Goal: Navigation & Orientation: Find specific page/section

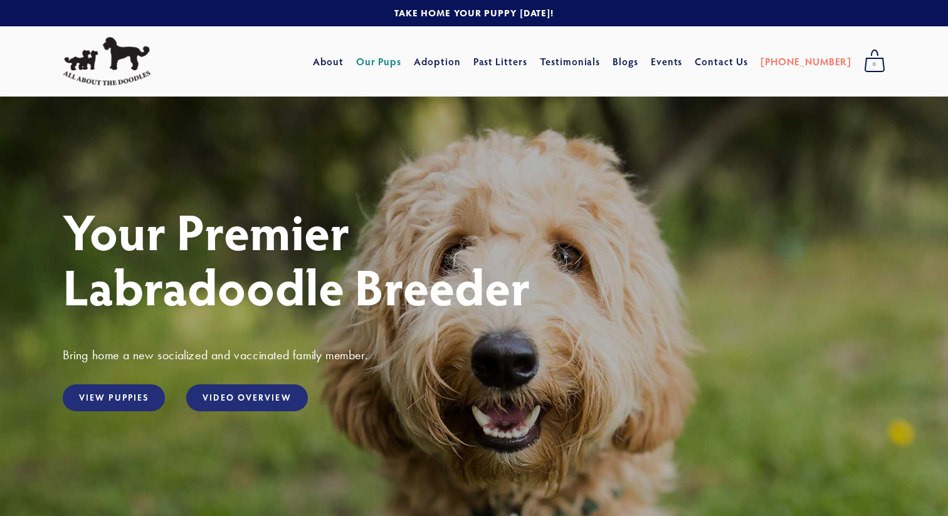
click at [402, 63] on link "Our Pups" at bounding box center [379, 61] width 46 height 23
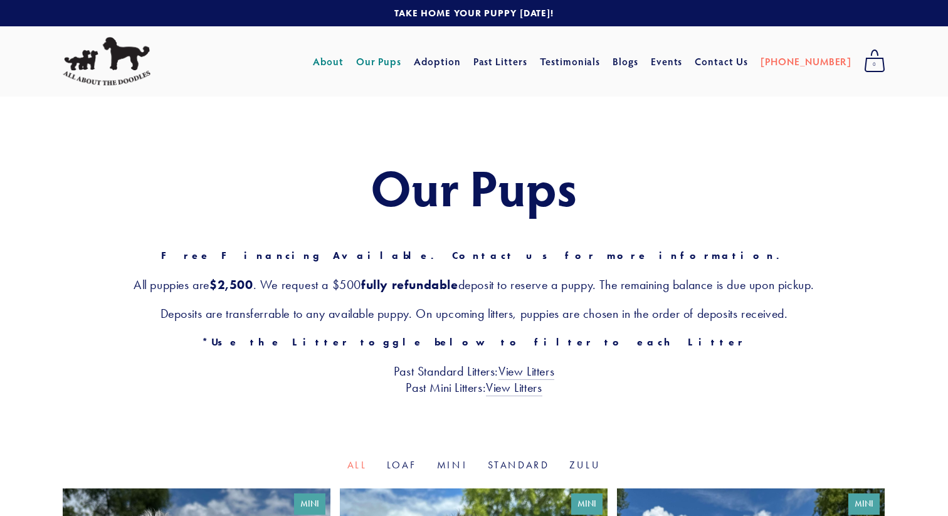
click at [344, 56] on link "About" at bounding box center [328, 61] width 31 height 23
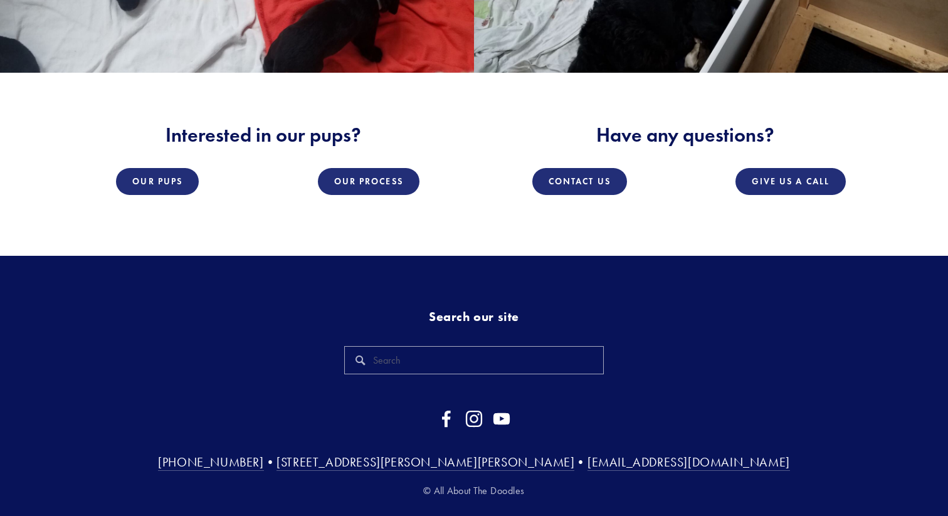
scroll to position [1939, 0]
